Goal: Transaction & Acquisition: Subscribe to service/newsletter

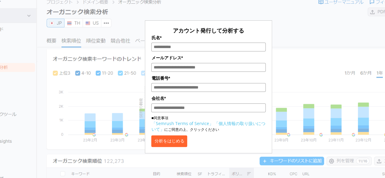
scroll to position [30, 0]
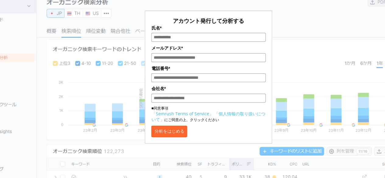
click at [288, 46] on div "アカウント発行して分析する 氏名* メールアドレス* 電話番号* 会社名* ■同意事項 「Semrush Terms of Service」 「個人情報の取り…" at bounding box center [208, 60] width 295 height 166
click at [98, 85] on div "アカウント発行して分析する 氏名* メールアドレス* 電話番号* 会社名* ■同意事項 「Semrush Terms of Service」 「個人情報の取り…" at bounding box center [208, 60] width 295 height 166
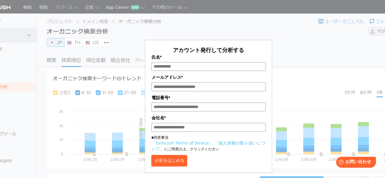
scroll to position [0, 0]
